Goal: Find specific page/section: Find specific page/section

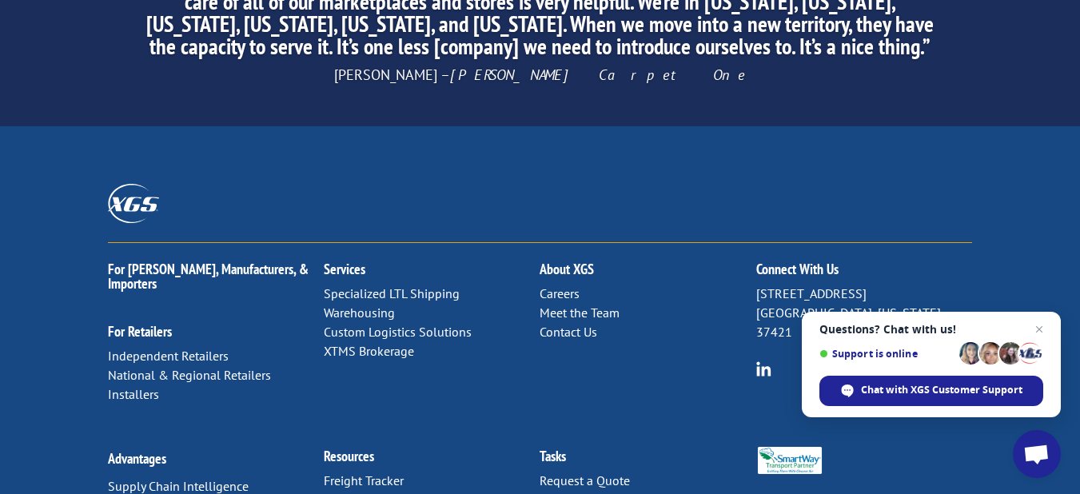
scroll to position [2663, 0]
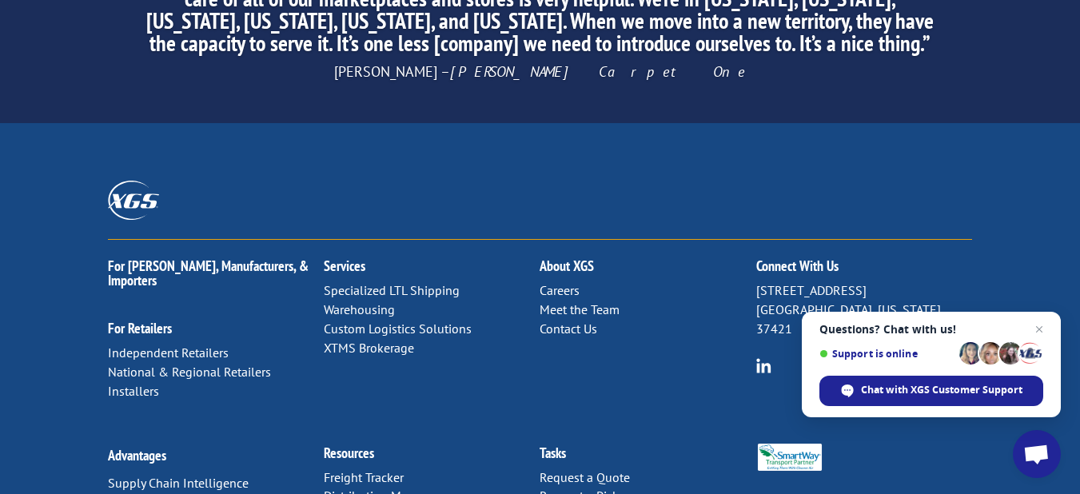
click at [563, 282] on link "Careers" at bounding box center [559, 290] width 40 height 16
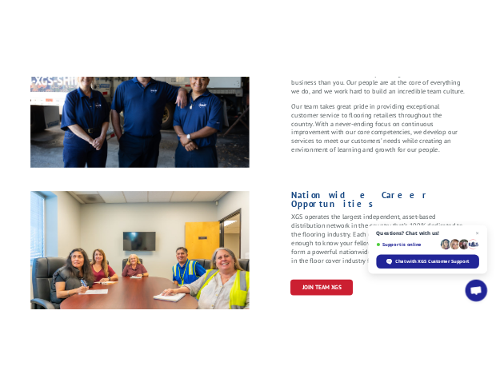
scroll to position [799, 0]
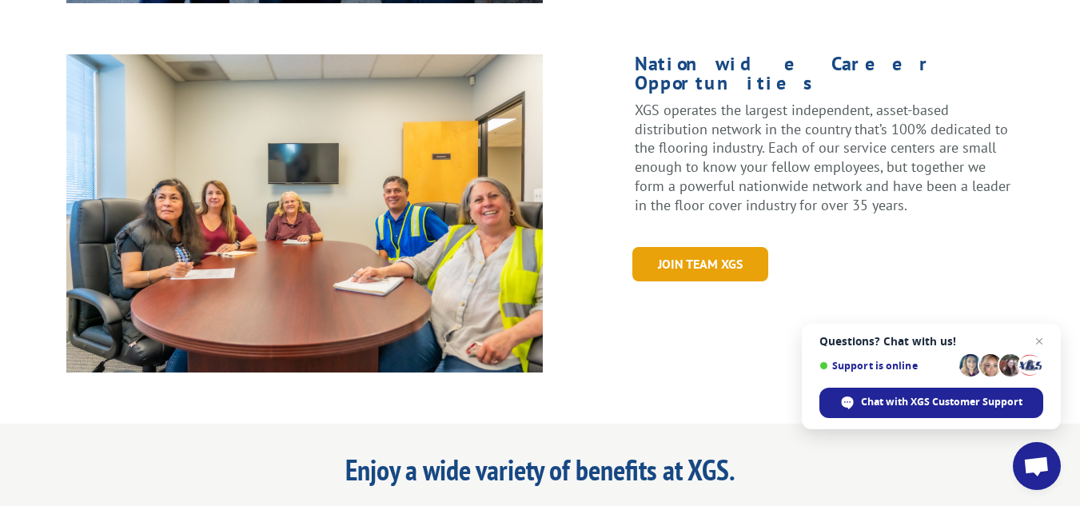
click at [703, 247] on link "Join Team XGS" at bounding box center [700, 264] width 136 height 34
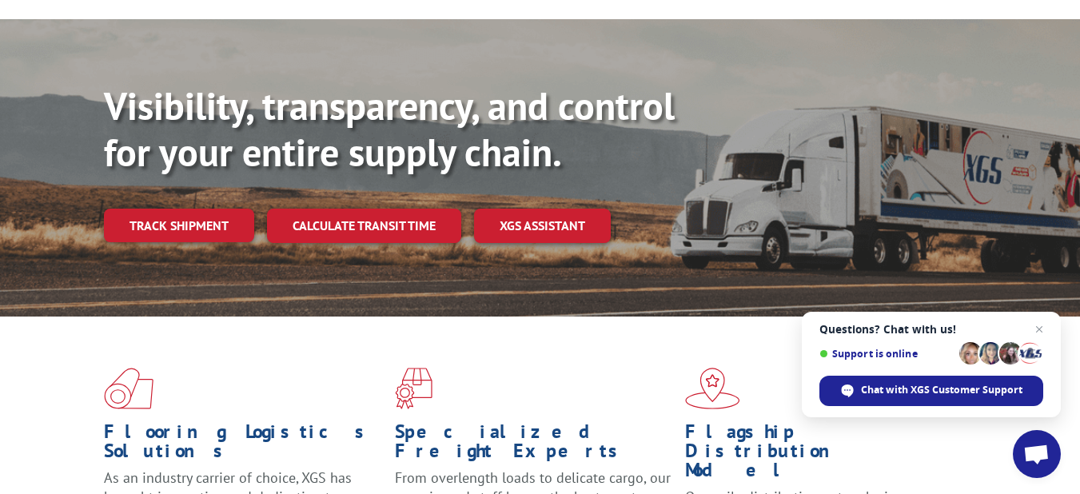
scroll to position [160, 0]
